Goal: Task Accomplishment & Management: Use online tool/utility

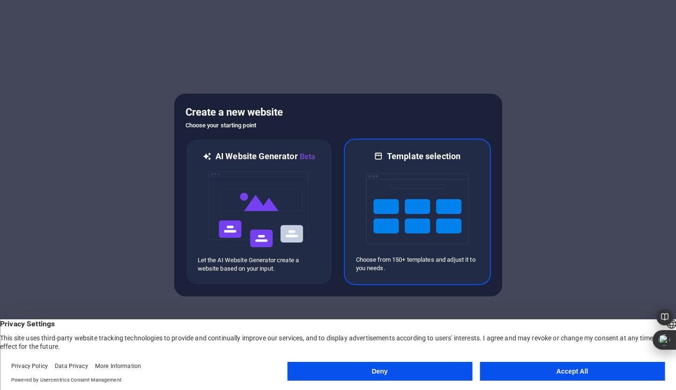
click at [417, 171] on img at bounding box center [417, 209] width 103 height 94
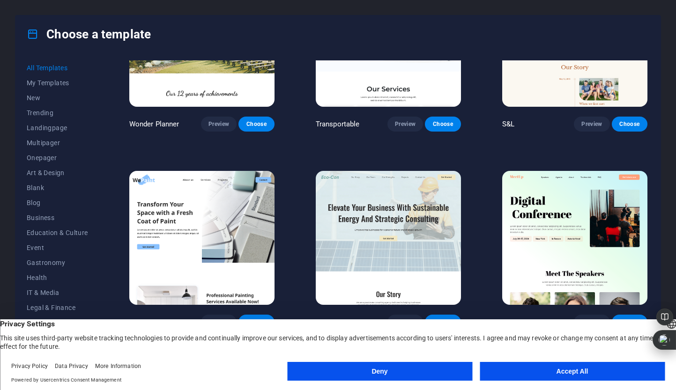
scroll to position [485, 0]
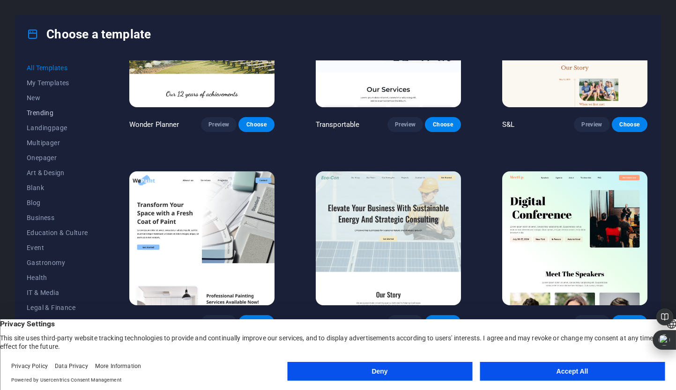
click at [47, 114] on span "Trending" at bounding box center [57, 112] width 61 height 7
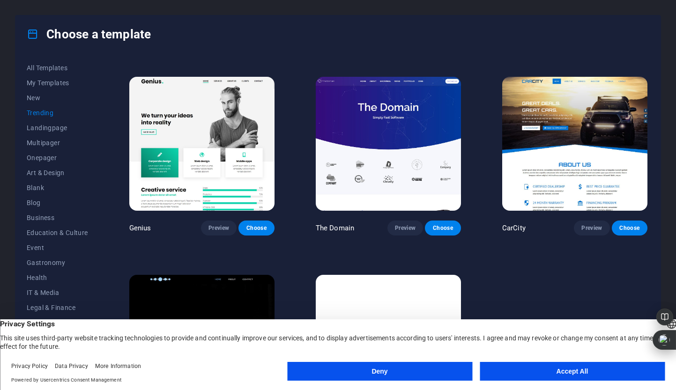
scroll to position [840, 0]
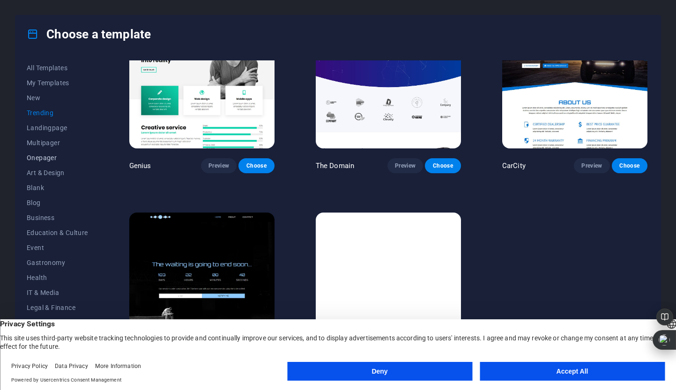
click at [39, 158] on span "Onepager" at bounding box center [57, 157] width 61 height 7
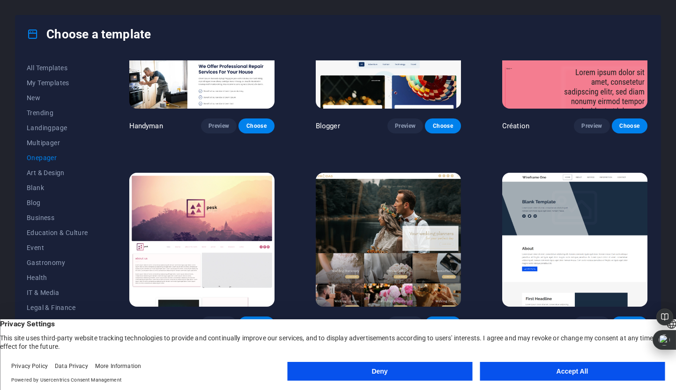
scroll to position [1078, 0]
click at [359, 369] on button "Deny" at bounding box center [379, 371] width 185 height 19
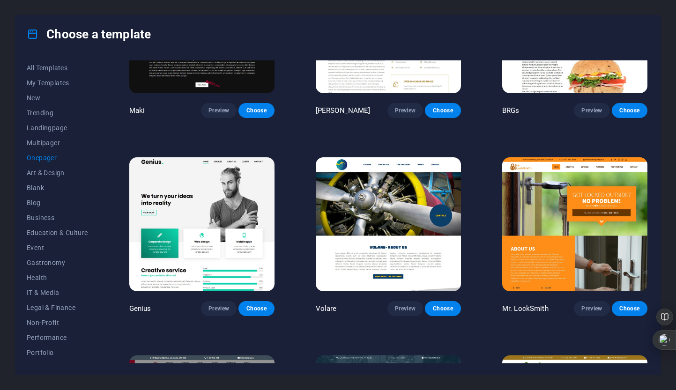
scroll to position [1888, 0]
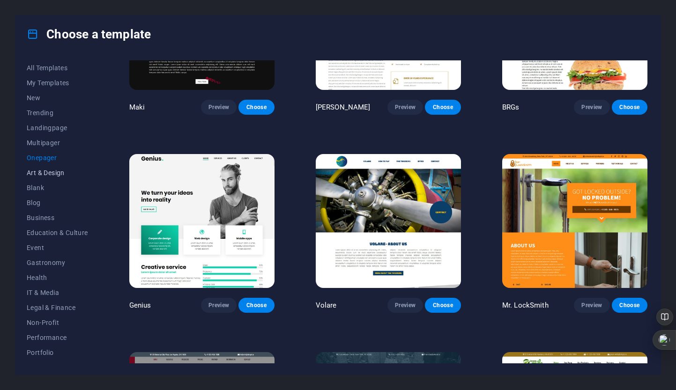
click at [49, 178] on button "Art & Design" at bounding box center [57, 172] width 61 height 15
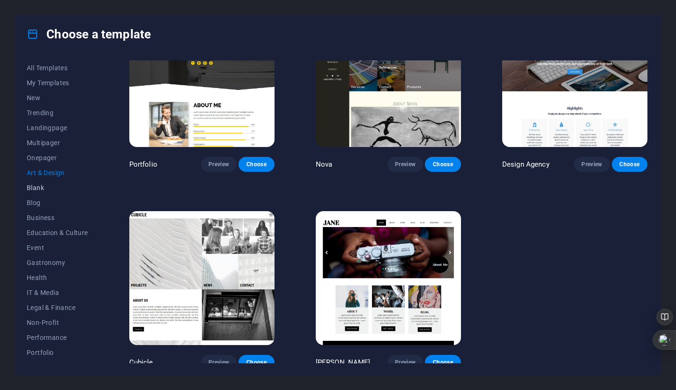
click at [35, 188] on span "Blank" at bounding box center [57, 187] width 61 height 7
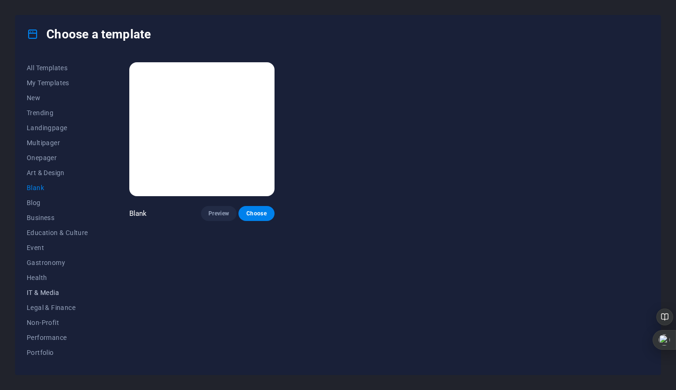
click at [52, 294] on span "IT & Media" at bounding box center [57, 292] width 61 height 7
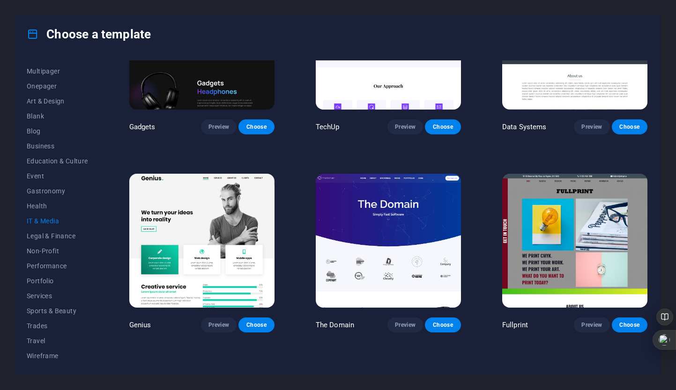
scroll to position [446, 0]
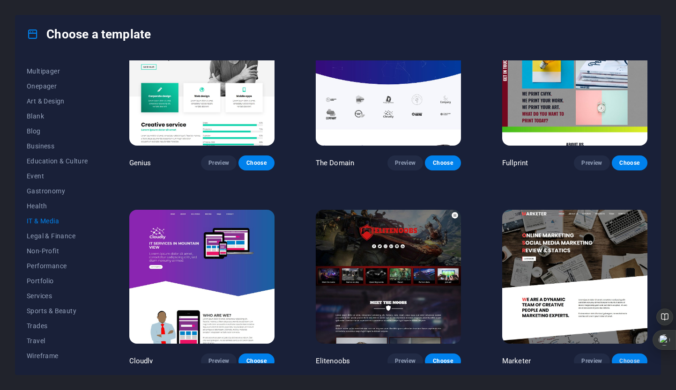
click at [628, 357] on span "Choose" at bounding box center [629, 360] width 21 height 7
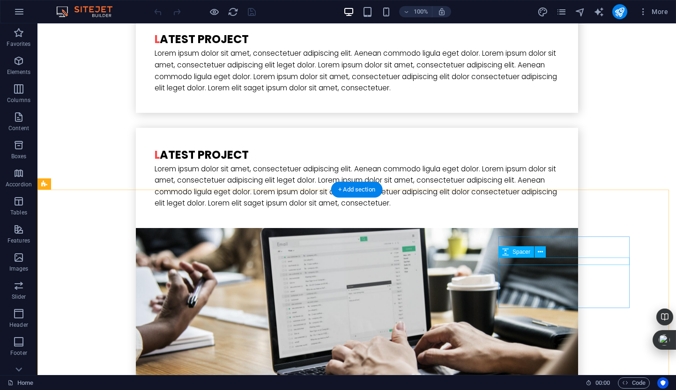
scroll to position [3019, 0]
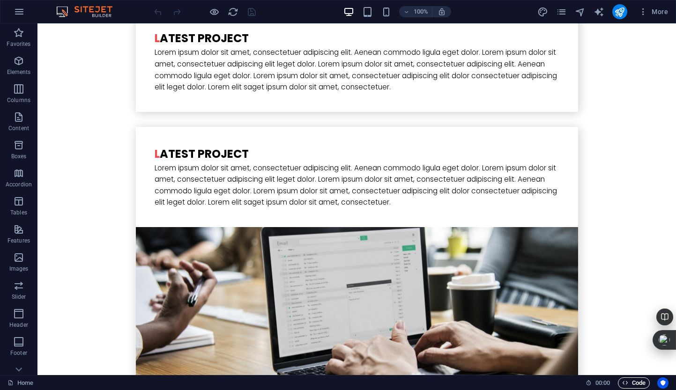
click at [628, 381] on span "Code" at bounding box center [633, 383] width 23 height 11
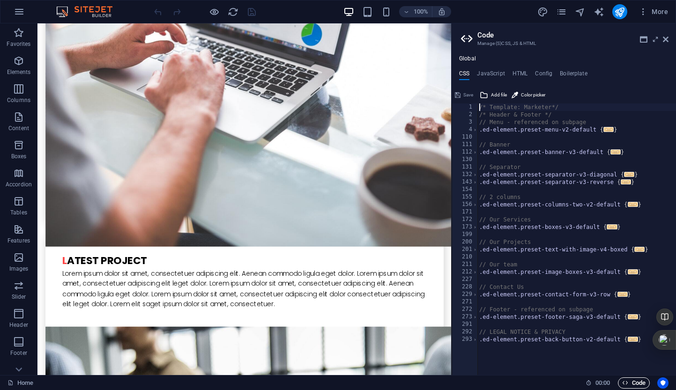
scroll to position [3261, 0]
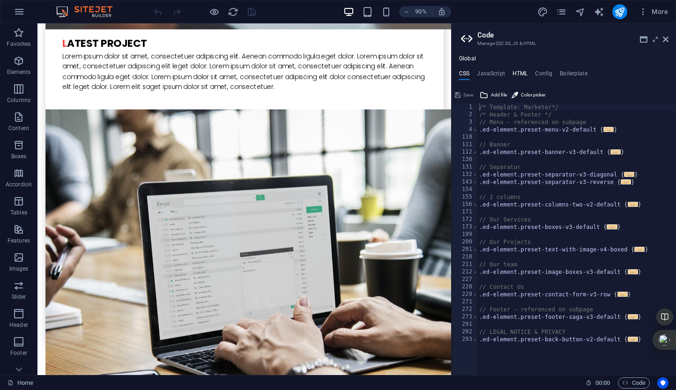
click at [521, 74] on h4 "HTML" at bounding box center [520, 75] width 15 height 10
type textarea "<a href="#main-content" class="wv-link-content button">Skip to main content</a>"
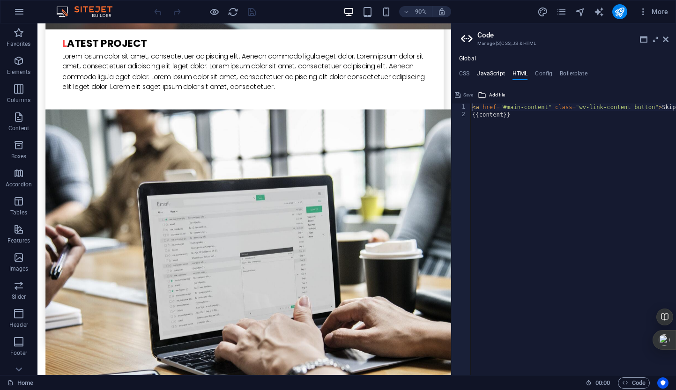
click at [489, 74] on h4 "JavaScript" at bounding box center [491, 75] width 28 height 10
type textarea "/* JS for preset "Menu V2" */"
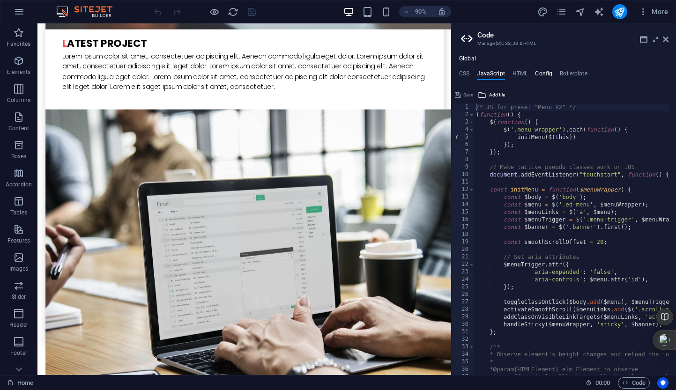
click at [535, 73] on h4 "Config" at bounding box center [543, 75] width 17 height 10
type textarea "$button-background-active: #000000;"
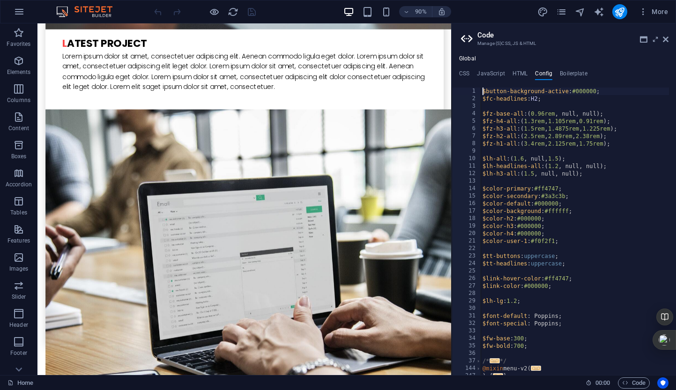
scroll to position [0, 0]
click at [566, 76] on h4 "Boilerplate" at bounding box center [574, 75] width 28 height 10
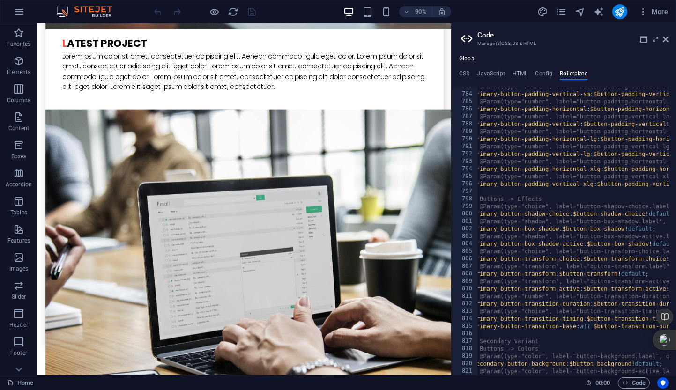
scroll to position [2994, 0]
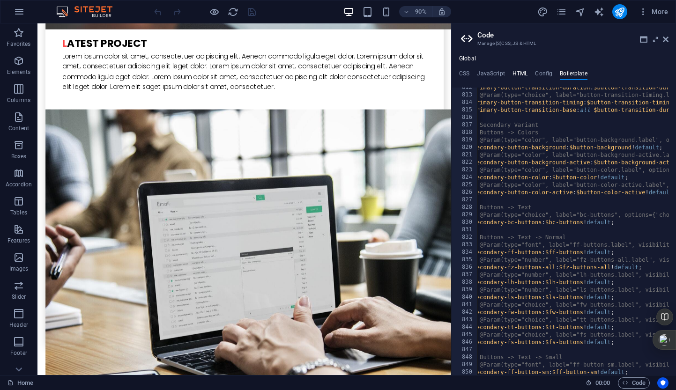
click at [524, 75] on h4 "HTML" at bounding box center [520, 75] width 15 height 10
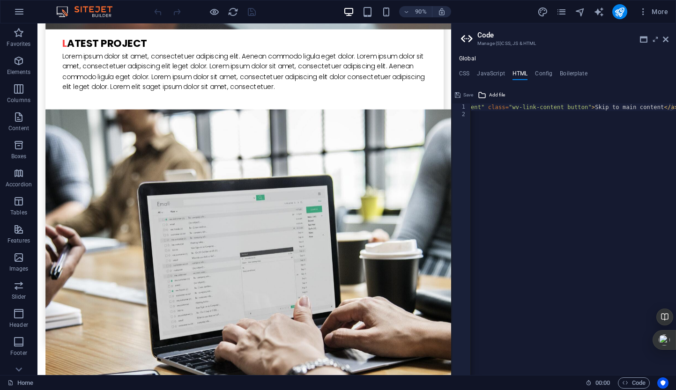
scroll to position [0, 0]
click at [464, 56] on h4 "Global" at bounding box center [467, 58] width 17 height 7
click at [466, 59] on h4 "Global" at bounding box center [467, 58] width 17 height 7
click at [484, 71] on h4 "JavaScript" at bounding box center [491, 75] width 28 height 10
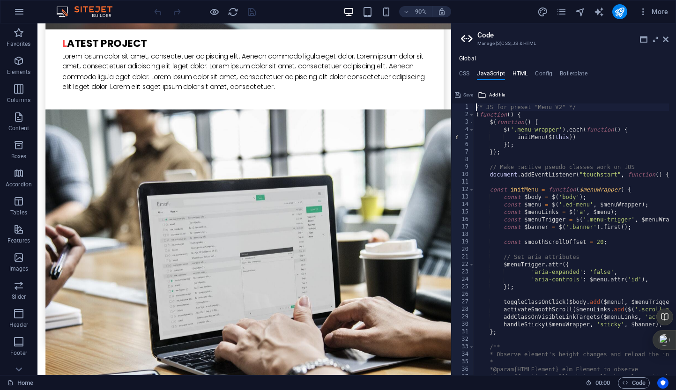
click at [514, 73] on h4 "HTML" at bounding box center [520, 75] width 15 height 10
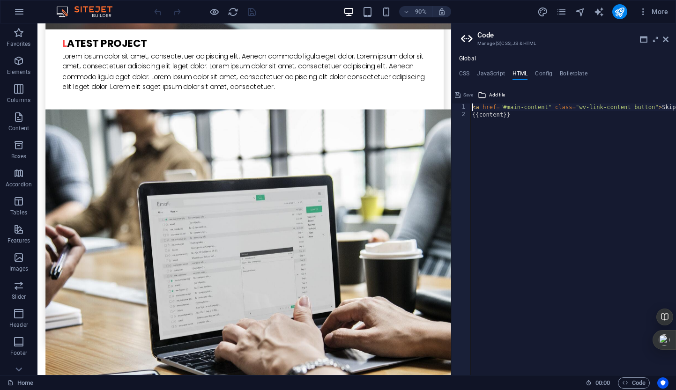
click at [488, 114] on div "< a href = "#main-content" class = "wv-link-content button" > Skip to main cont…" at bounding box center [607, 244] width 275 height 280
type textarea "{{content}}"
click at [488, 114] on div "< a href = "#main-content" class = "wv-link-content button" > Skip to main cont…" at bounding box center [607, 244] width 275 height 280
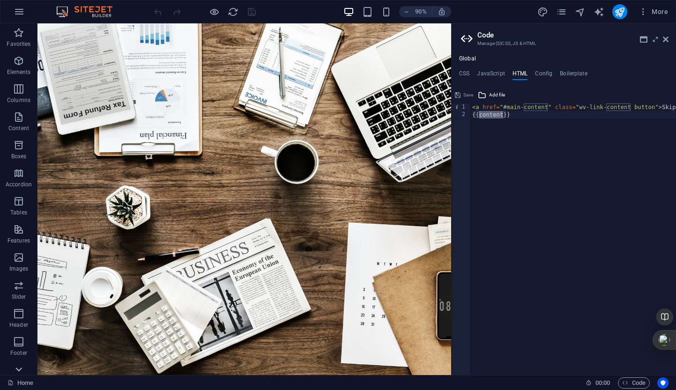
click at [22, 367] on icon at bounding box center [18, 369] width 13 height 13
click at [17, 354] on icon "button" at bounding box center [18, 356] width 11 height 11
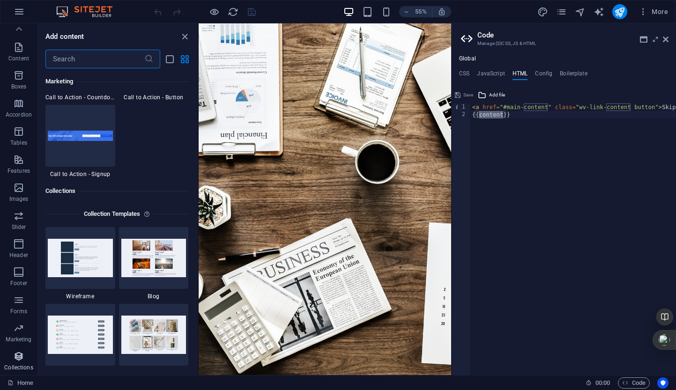
scroll to position [8576, 0]
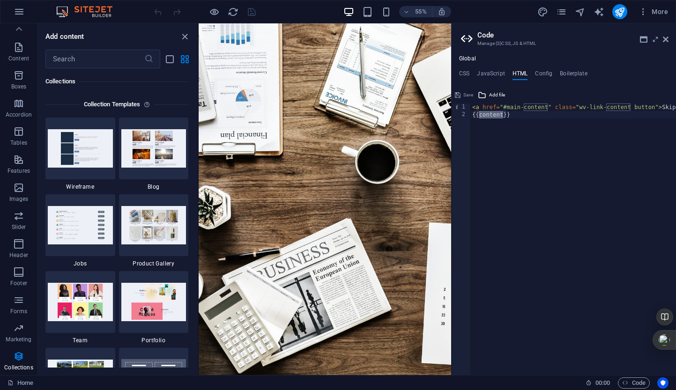
click at [598, 19] on div "More" at bounding box center [604, 11] width 134 height 15
click at [600, 13] on icon "text_generator" at bounding box center [599, 12] width 11 height 11
select select "English"
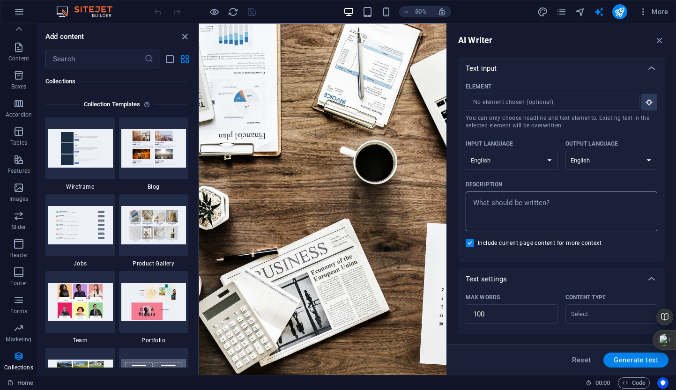
type textarea "x"
click at [487, 209] on textarea "Description x ​" at bounding box center [561, 211] width 182 height 30
paste textarea "✍️ Z Inicio Sobre Mí Servicios Difusión Planes Contacto EN/ES ✍️ Z · Redacción …"
type textarea "✍️ Z Inicio Sobre Mí Servicios Difusión Planes Contacto EN/ES ✍️ Z · Redacción …"
type textarea "x"
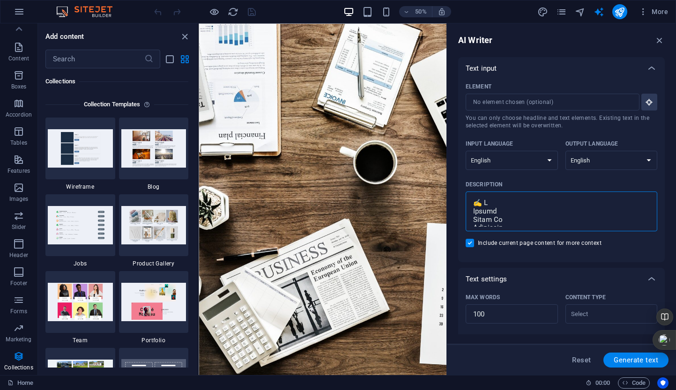
scroll to position [998, 0]
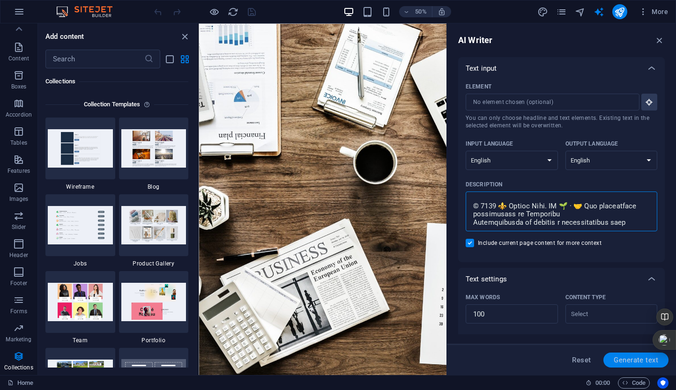
type textarea "✍️ Z Inicio Sobre Mí Servicios Difusión Planes Contacto EN/ES ✍️ Z · Redacción …"
click at [614, 363] on span "Generate text" at bounding box center [636, 360] width 45 height 7
type textarea "x"
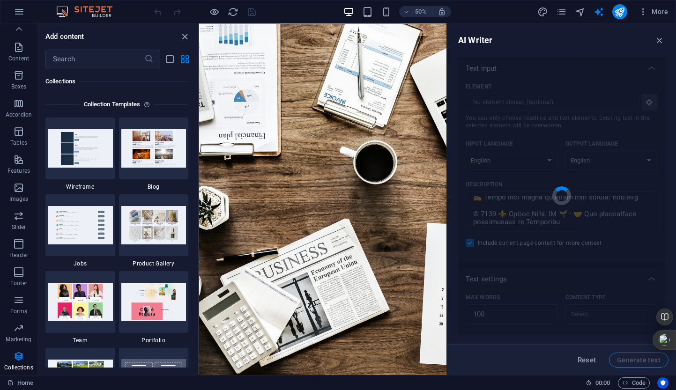
type textarea "x"
type textarea "Discover how I bring your brand's story to life through engaging bilingual cont…"
type textarea "x"
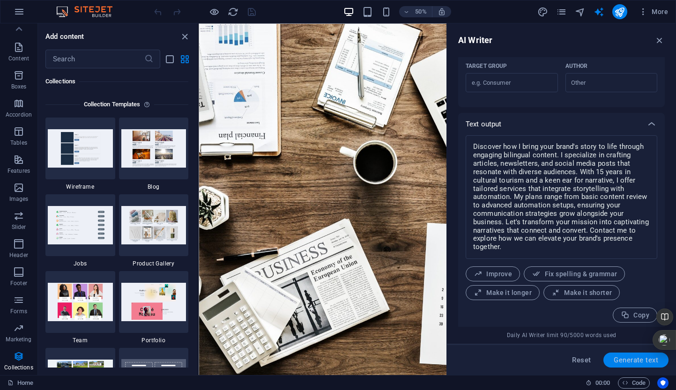
scroll to position [326, 0]
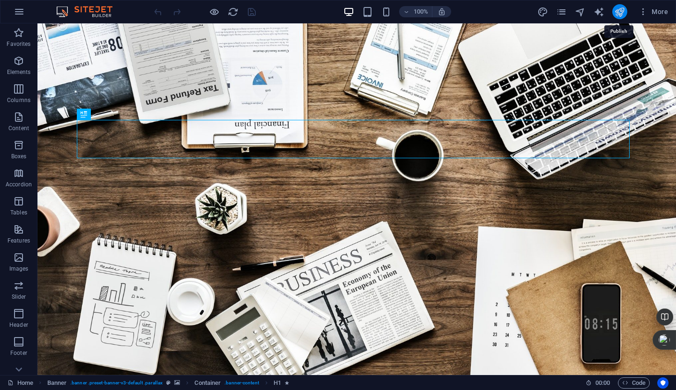
click at [620, 10] on icon "publish" at bounding box center [619, 12] width 11 height 11
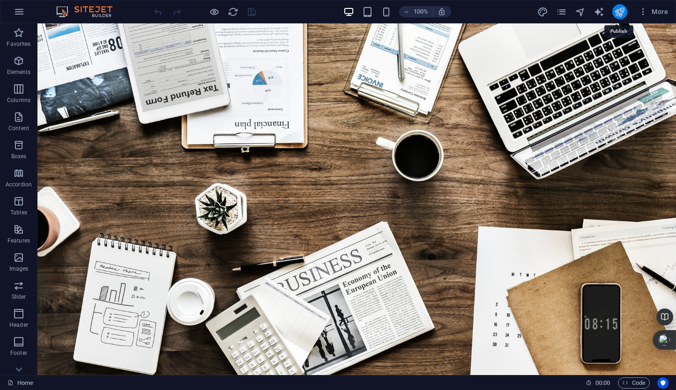
click at [622, 10] on icon "publish" at bounding box center [619, 12] width 11 height 11
click at [662, 12] on span "More" at bounding box center [654, 11] width 30 height 9
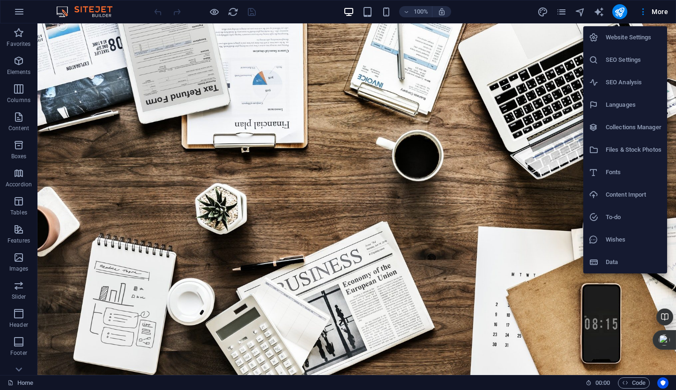
click at [643, 13] on div at bounding box center [338, 195] width 676 height 390
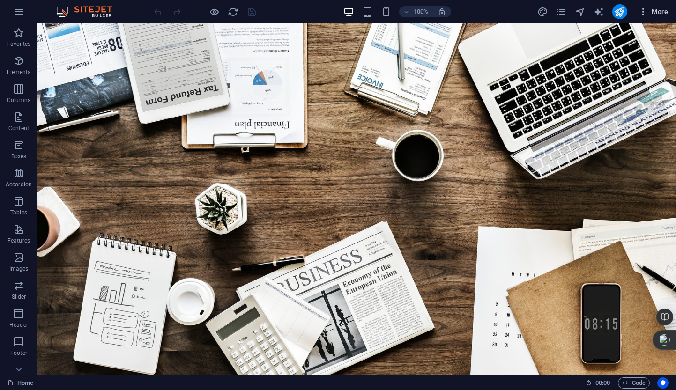
click at [642, 13] on icon "button" at bounding box center [643, 11] width 9 height 9
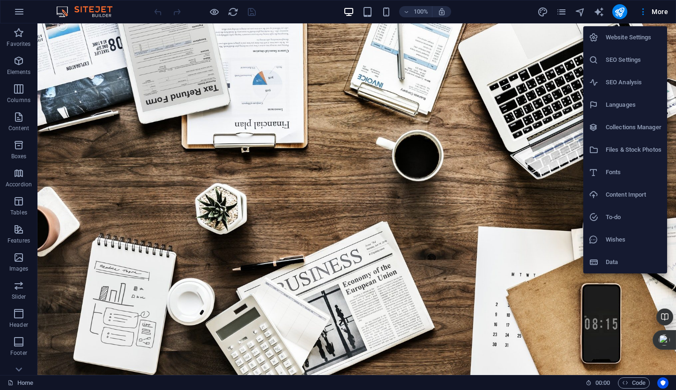
click at [619, 37] on h6 "Website Settings" at bounding box center [634, 37] width 56 height 11
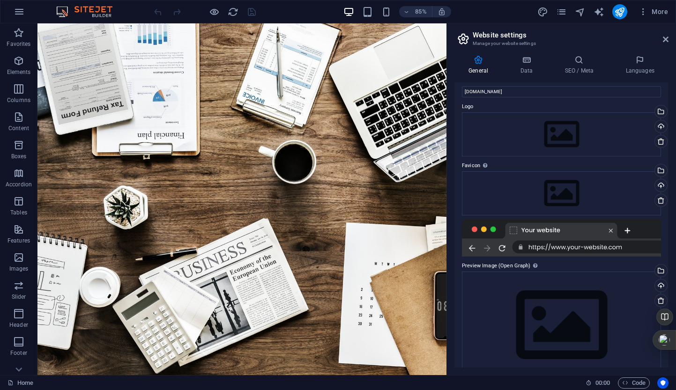
scroll to position [34, 0]
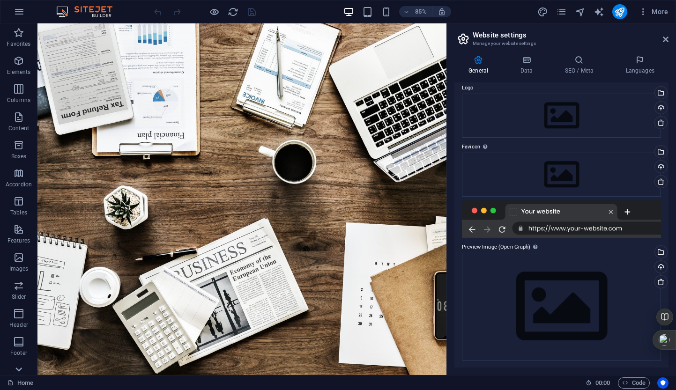
click at [14, 371] on icon at bounding box center [18, 369] width 13 height 13
click at [641, 13] on icon "button" at bounding box center [643, 11] width 9 height 9
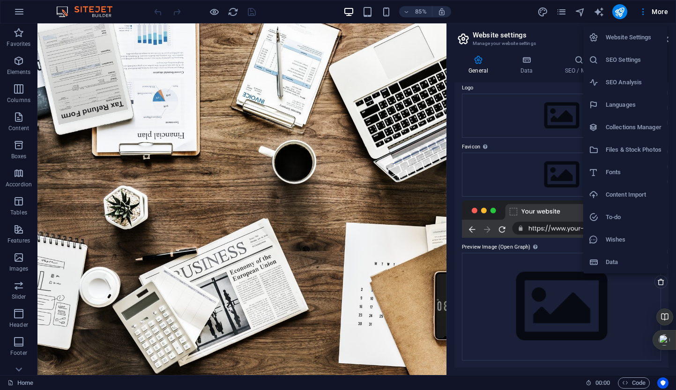
click at [659, 13] on div at bounding box center [338, 195] width 676 height 390
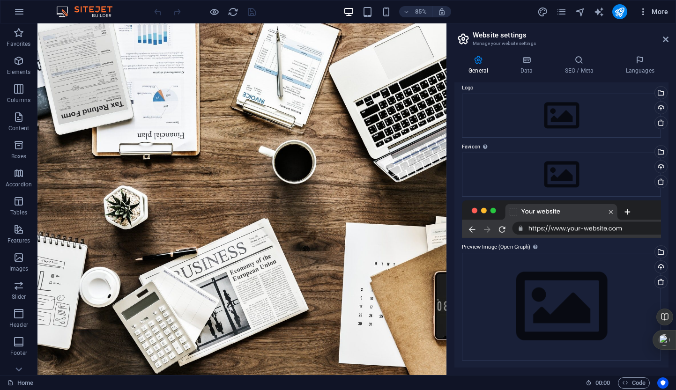
click at [660, 13] on span "More" at bounding box center [654, 11] width 30 height 9
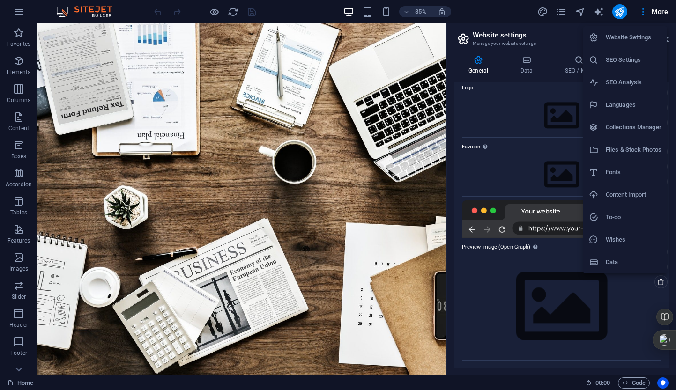
click at [643, 15] on div at bounding box center [338, 195] width 676 height 390
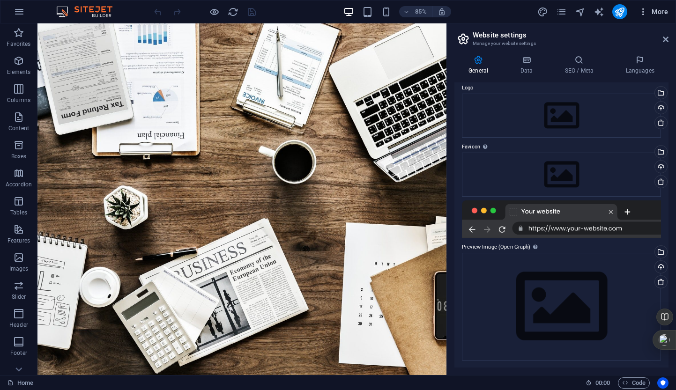
click at [641, 11] on icon "button" at bounding box center [643, 11] width 9 height 9
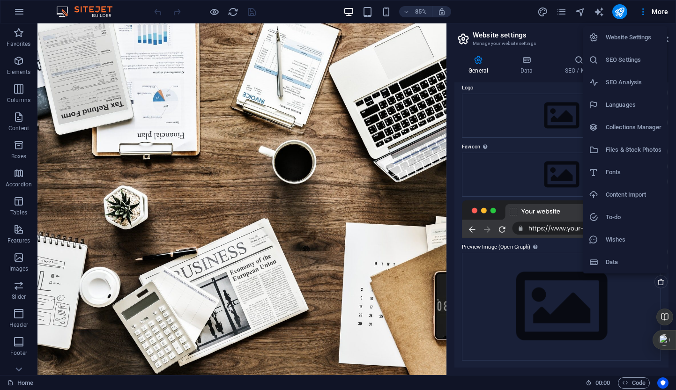
click at [625, 39] on h6 "Website Settings" at bounding box center [634, 37] width 56 height 11
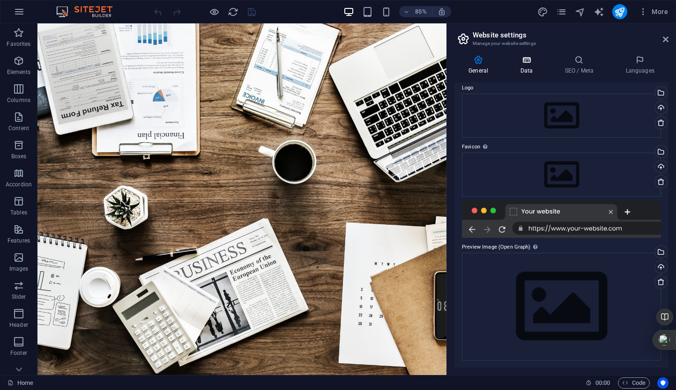
click at [525, 56] on icon at bounding box center [526, 59] width 41 height 9
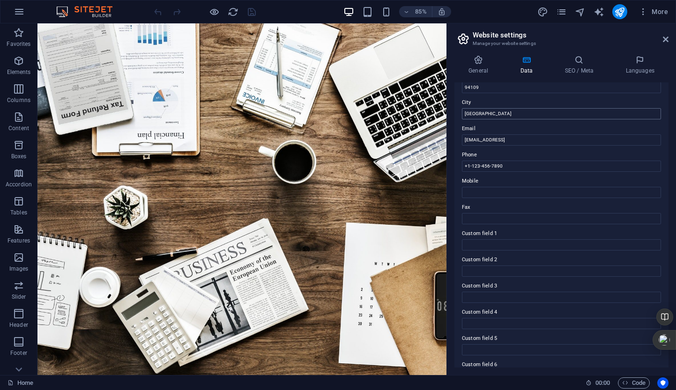
scroll to position [164, 0]
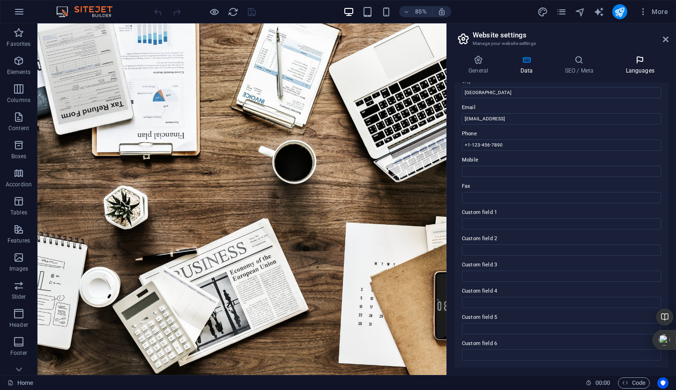
click at [644, 62] on icon at bounding box center [639, 59] width 57 height 9
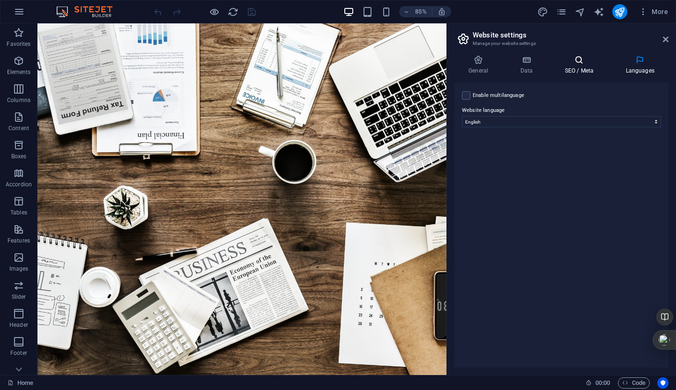
click at [603, 59] on icon at bounding box center [578, 59] width 57 height 9
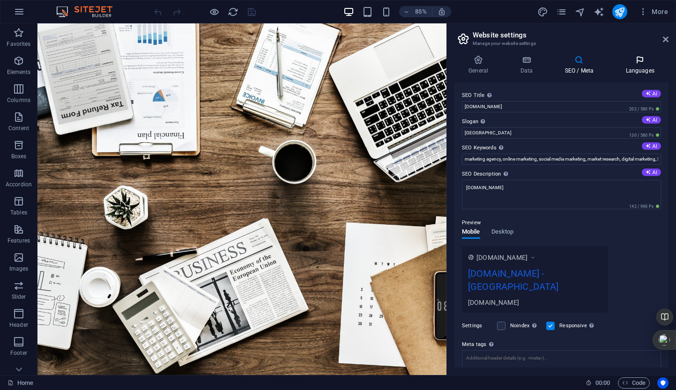
click at [636, 60] on icon at bounding box center [639, 59] width 57 height 9
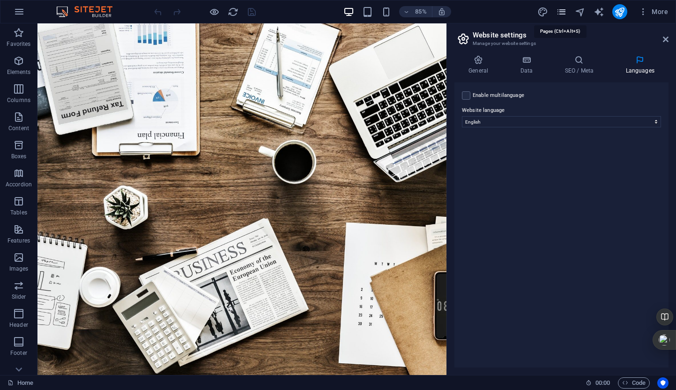
click at [563, 11] on icon "pages" at bounding box center [561, 12] width 11 height 11
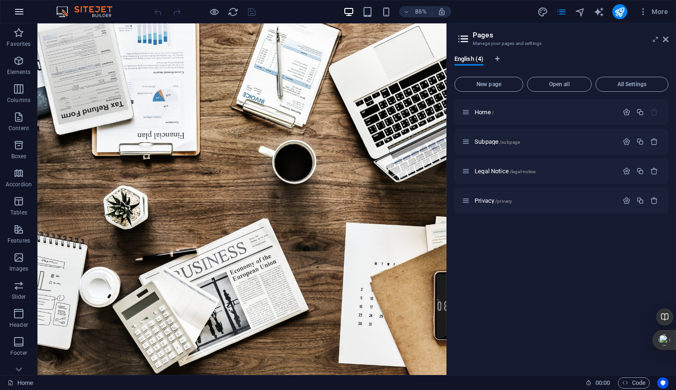
click at [25, 17] on icon "button" at bounding box center [19, 11] width 11 height 11
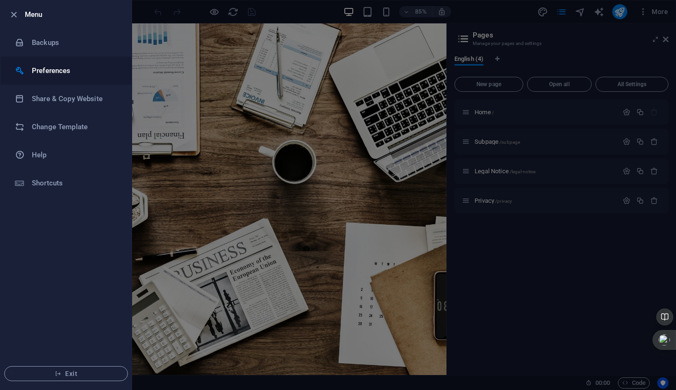
click at [69, 72] on h6 "Preferences" at bounding box center [75, 70] width 87 height 11
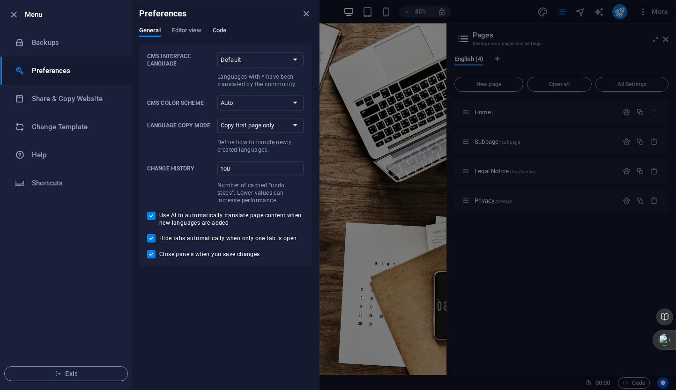
click at [219, 33] on span "Code" at bounding box center [220, 31] width 14 height 13
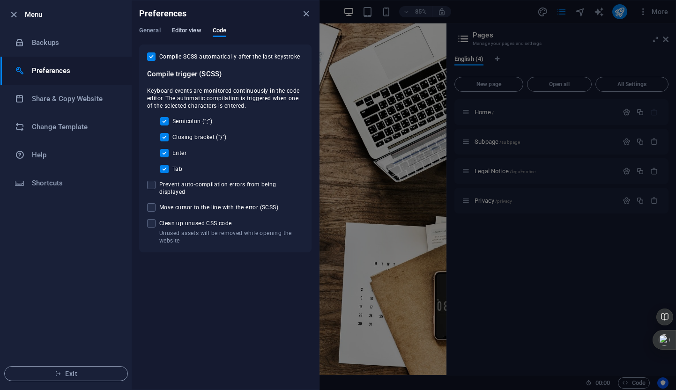
click at [199, 33] on span "Editor view" at bounding box center [187, 31] width 30 height 13
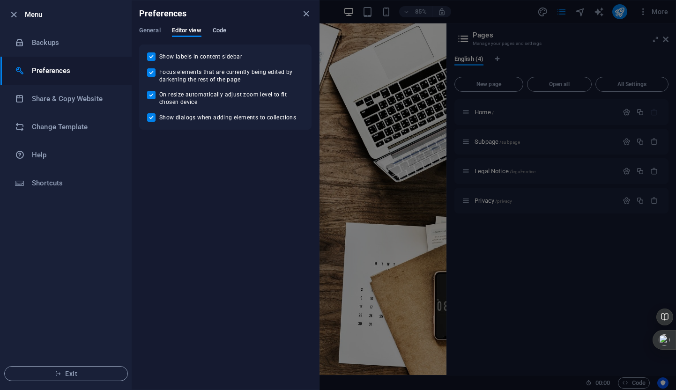
click at [222, 31] on span "Code" at bounding box center [220, 31] width 14 height 13
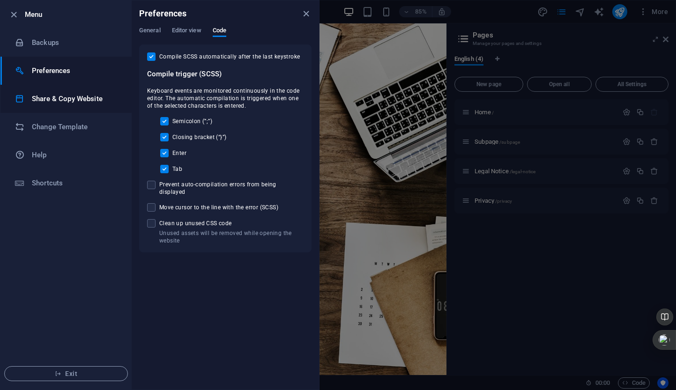
click at [65, 101] on h6 "Share & Copy Website" at bounding box center [75, 98] width 87 height 11
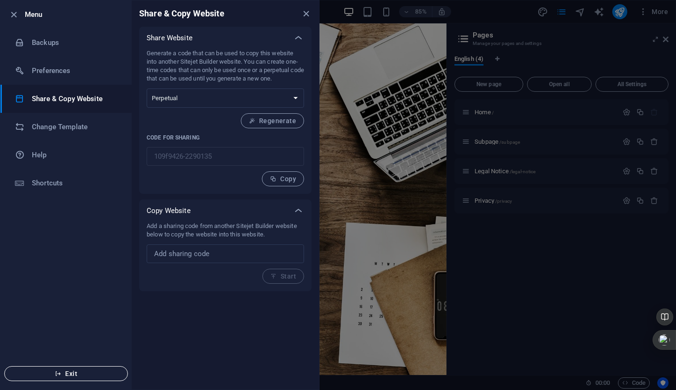
click at [80, 373] on span "Exit" at bounding box center [66, 373] width 108 height 7
